Goal: Information Seeking & Learning: Learn about a topic

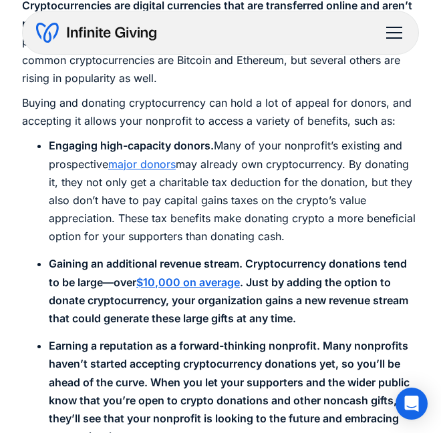
scroll to position [979, 0]
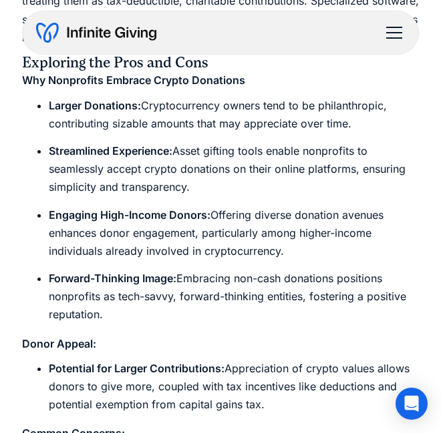
scroll to position [914, 0]
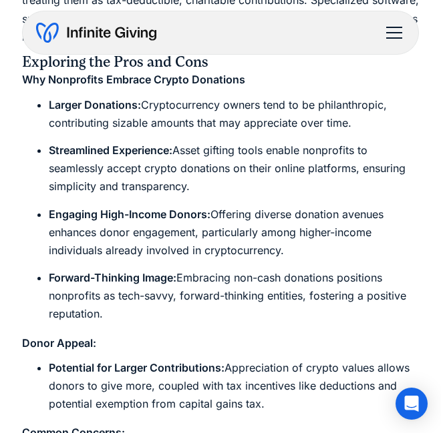
drag, startPoint x: 126, startPoint y: 343, endPoint x: 25, endPoint y: 134, distance: 232.1
click at [25, 134] on ul "Larger Donations: Cryptocurrency owners tend to be philanthropic, contributing …" at bounding box center [220, 210] width 397 height 228
copy ul "Larger Donations: Cryptocurrency owners tend to be philanthropic, contributing …"
click at [373, 196] on li "Streamlined Experience: Asset gifting tools enable nonprofits to seamlessly acc…" at bounding box center [234, 169] width 370 height 55
